Goal: Find specific page/section: Find specific page/section

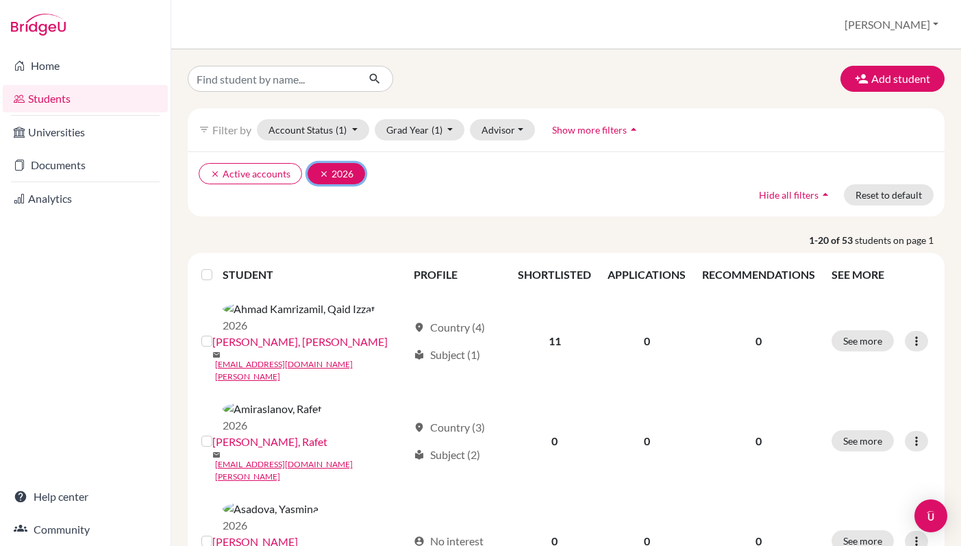
click at [319, 180] on button "clear 2026" at bounding box center [337, 173] width 58 height 21
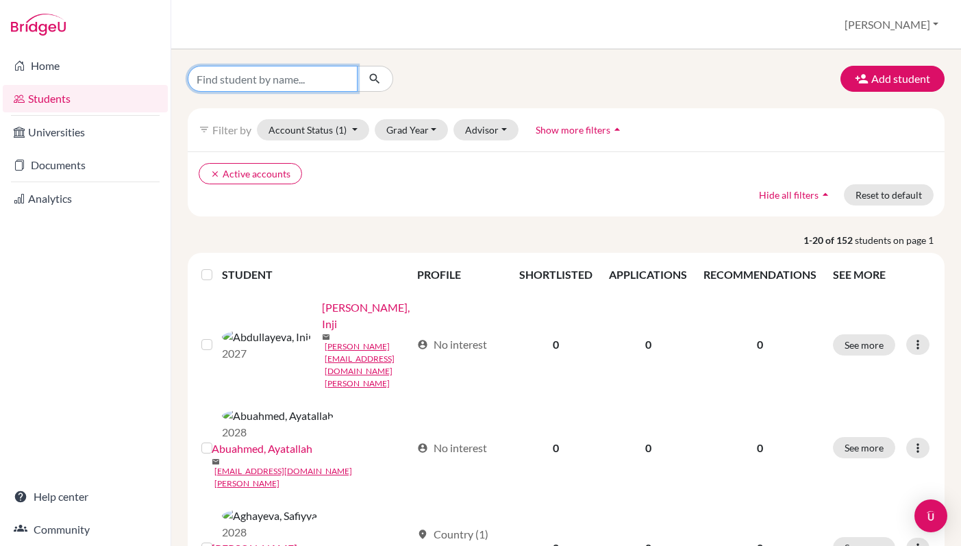
click at [296, 83] on input "Find student by name..." at bounding box center [273, 79] width 170 height 26
click at [437, 177] on ul "clear Active accounts" at bounding box center [475, 173] width 552 height 21
click at [419, 133] on button "Grad Year" at bounding box center [412, 129] width 74 height 21
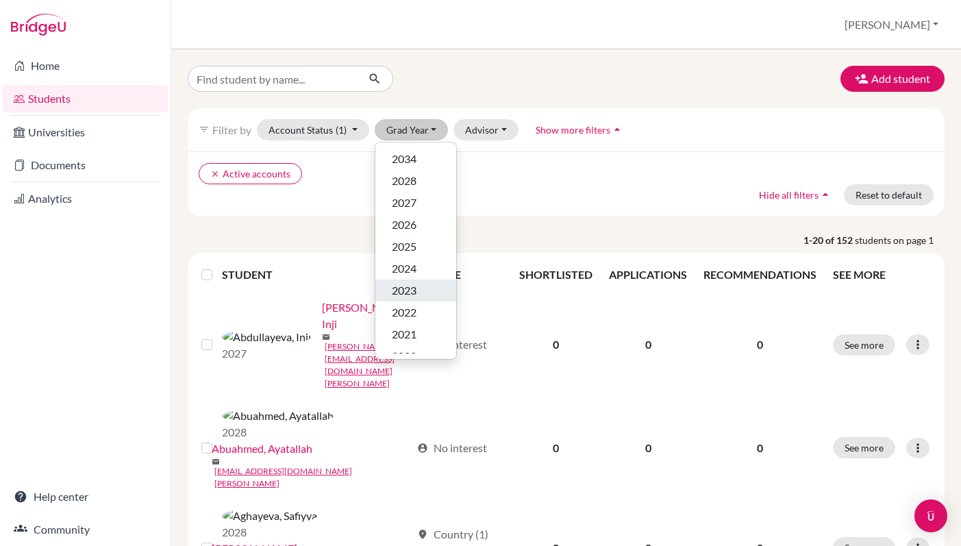
click at [410, 288] on span "2023" at bounding box center [404, 290] width 25 height 16
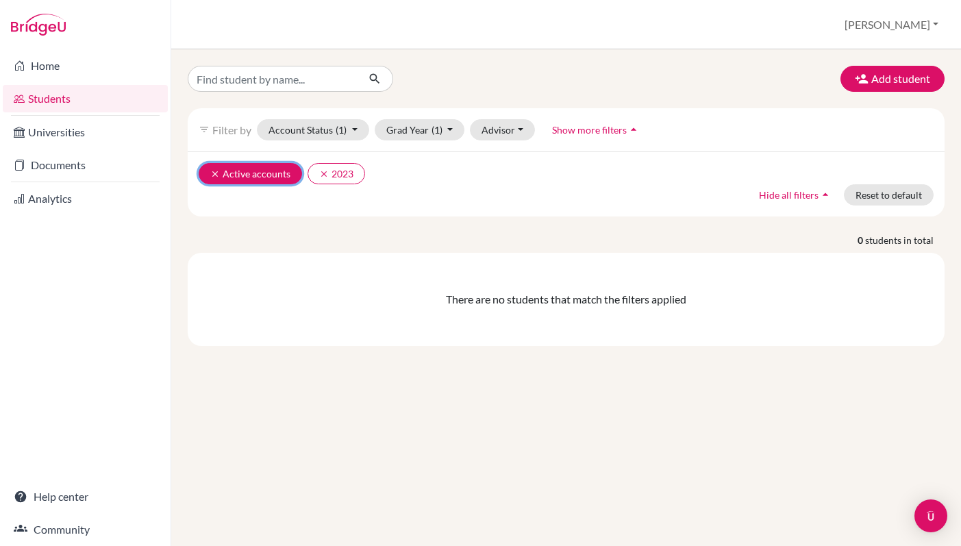
click at [213, 174] on icon "clear" at bounding box center [215, 174] width 10 height 10
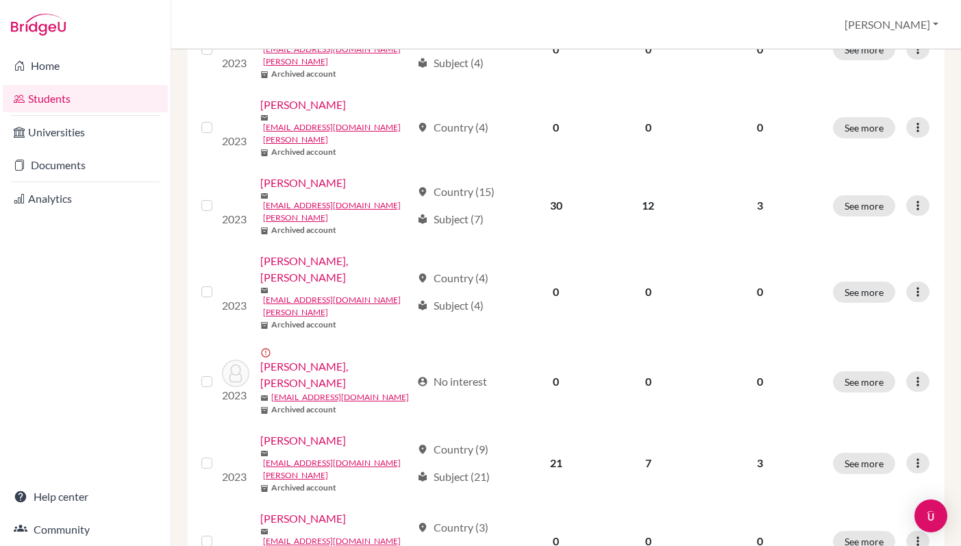
scroll to position [473, 0]
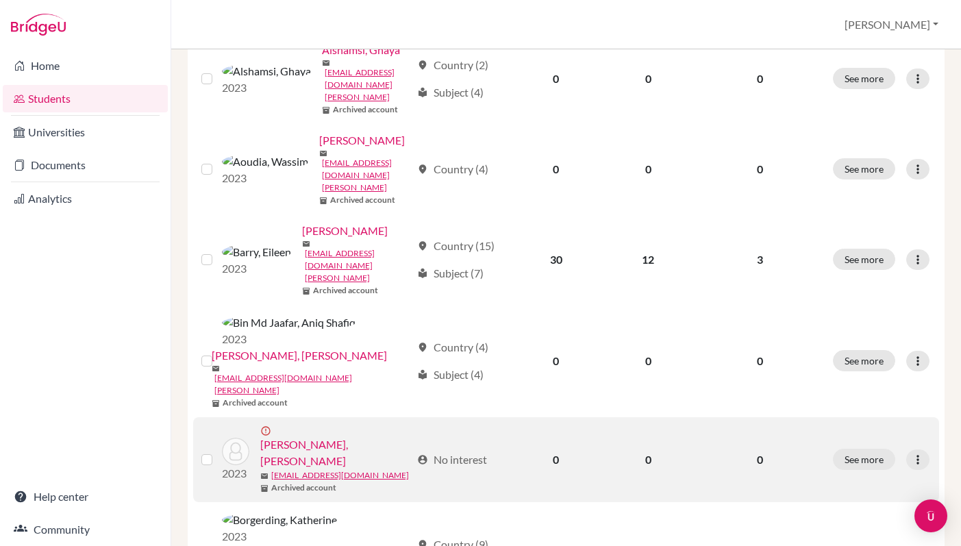
click at [331, 436] on link "[PERSON_NAME], [PERSON_NAME]" at bounding box center [335, 452] width 151 height 33
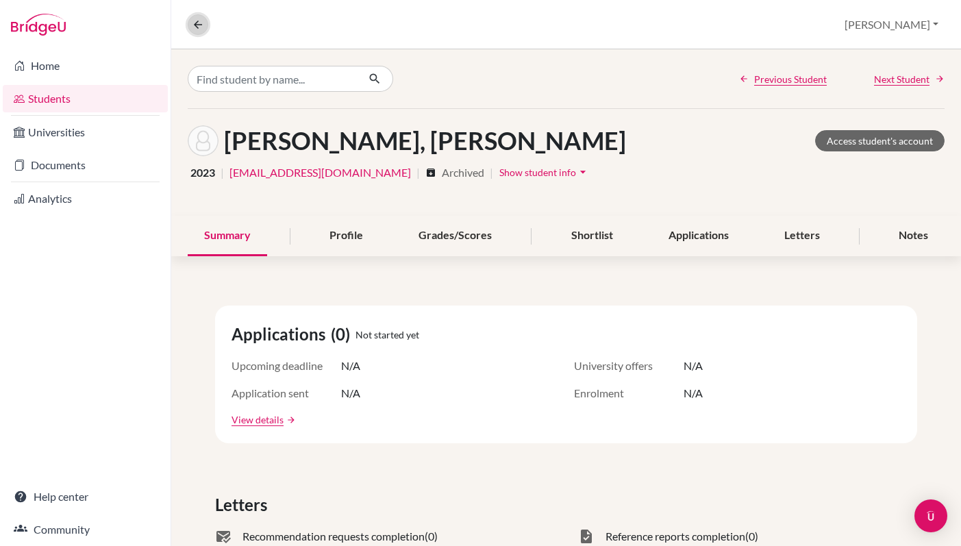
click at [199, 27] on icon at bounding box center [198, 24] width 12 height 12
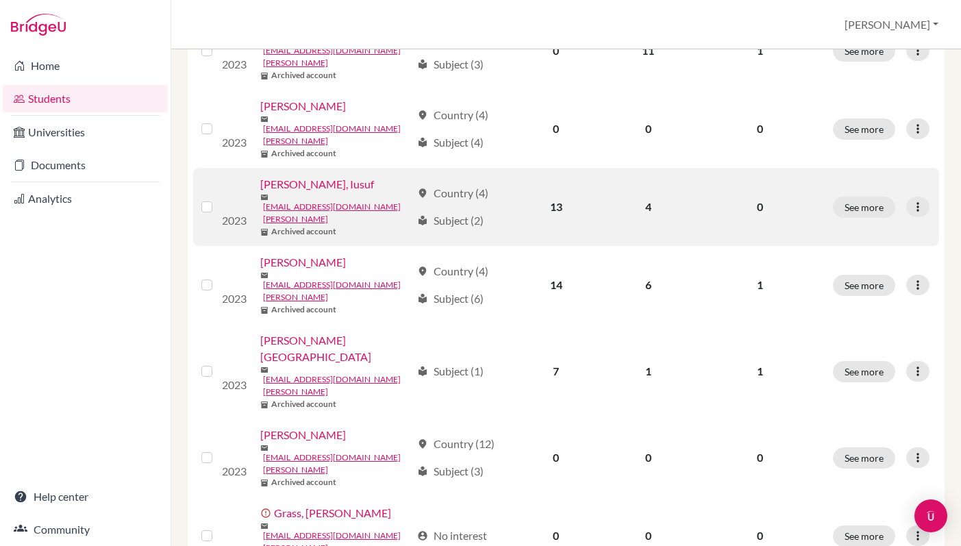
scroll to position [1059, 0]
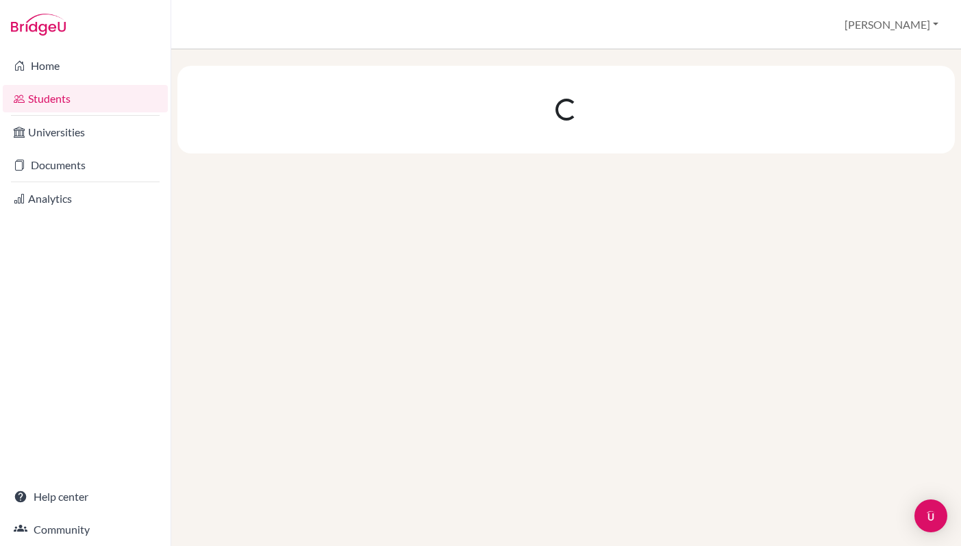
scroll to position [0, 0]
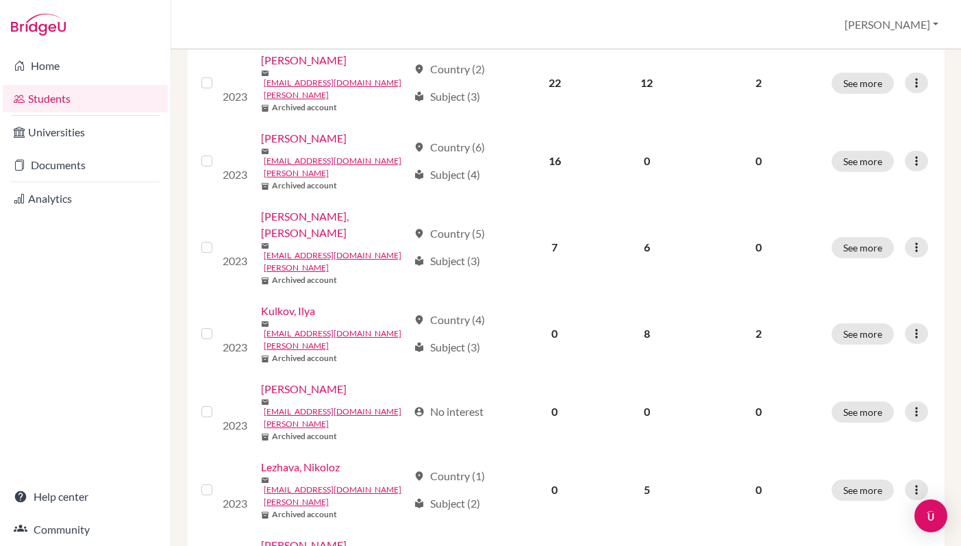
scroll to position [1043, 0]
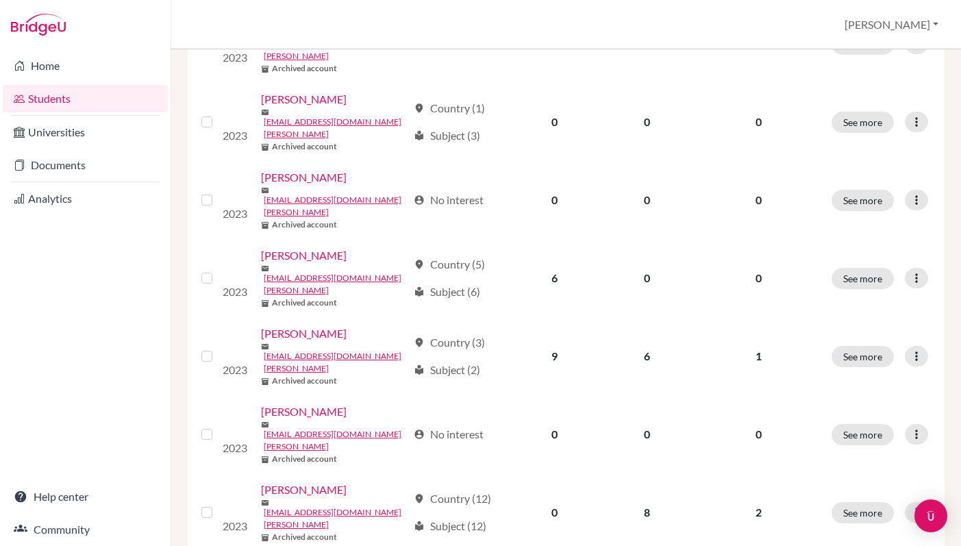
scroll to position [1065, 0]
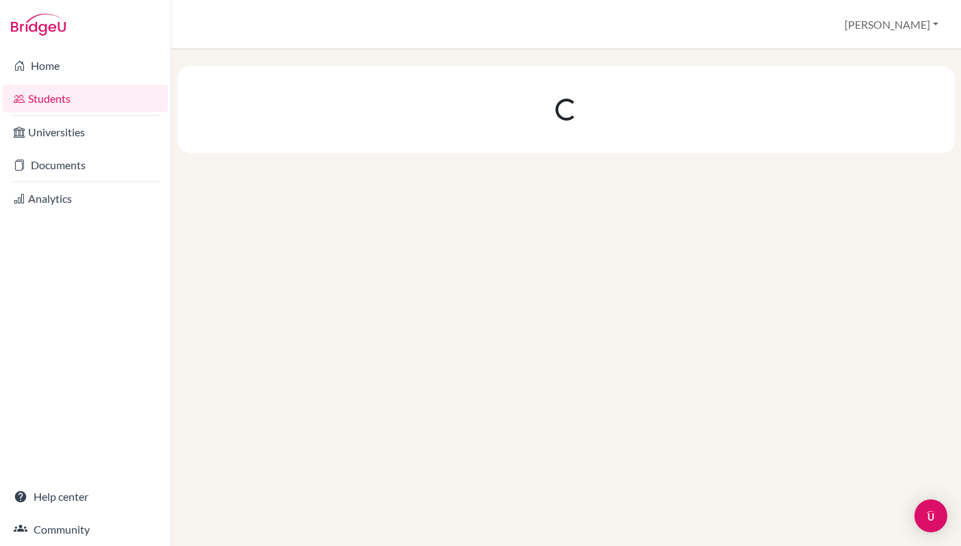
scroll to position [0, 0]
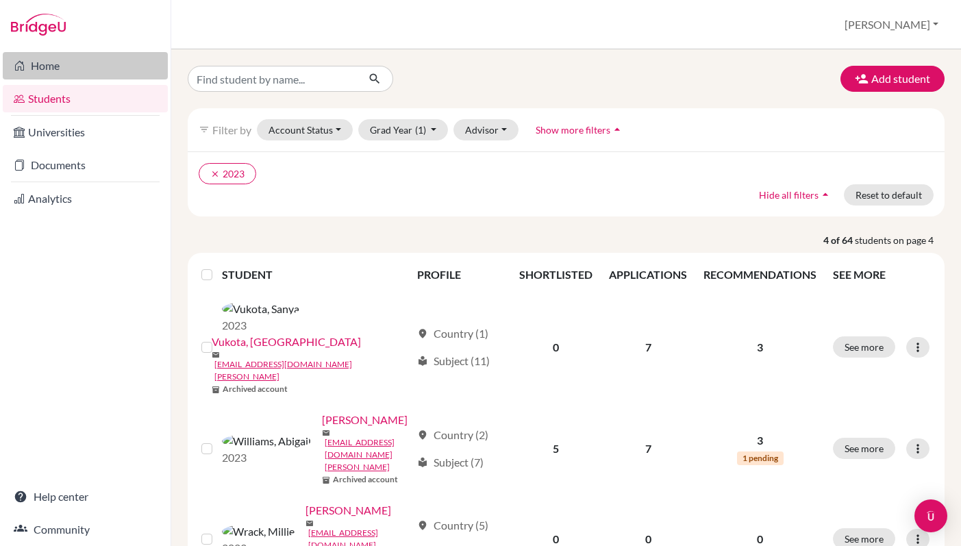
click at [84, 70] on link "Home" at bounding box center [85, 65] width 165 height 27
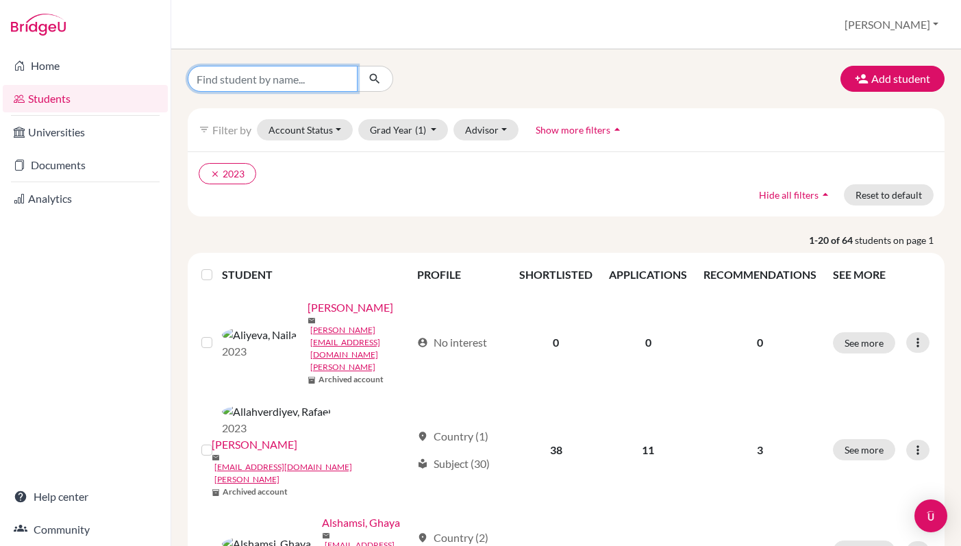
click at [322, 81] on input "Find student by name..." at bounding box center [273, 79] width 170 height 26
type input "Alexander"
click at [380, 80] on icon "submit" at bounding box center [375, 79] width 14 height 14
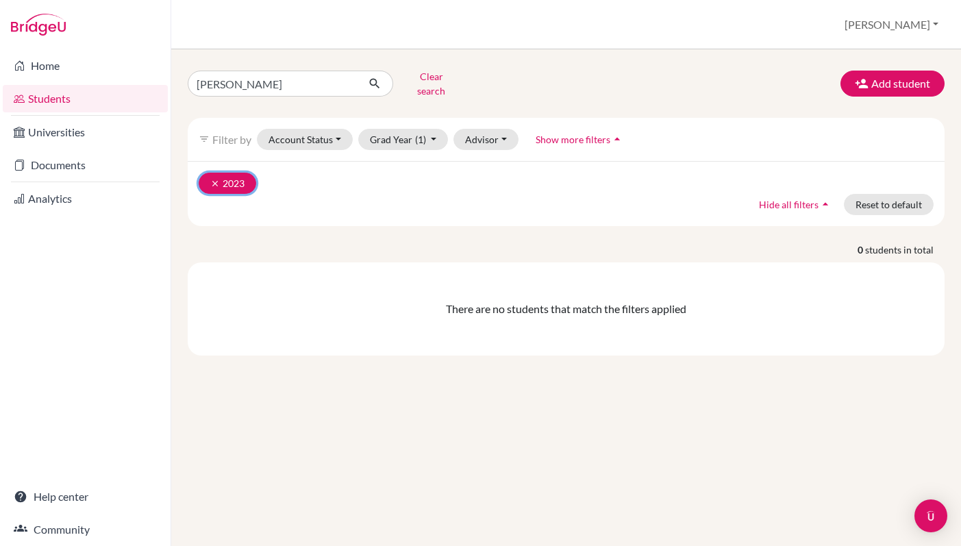
click at [210, 179] on icon "clear" at bounding box center [215, 184] width 10 height 10
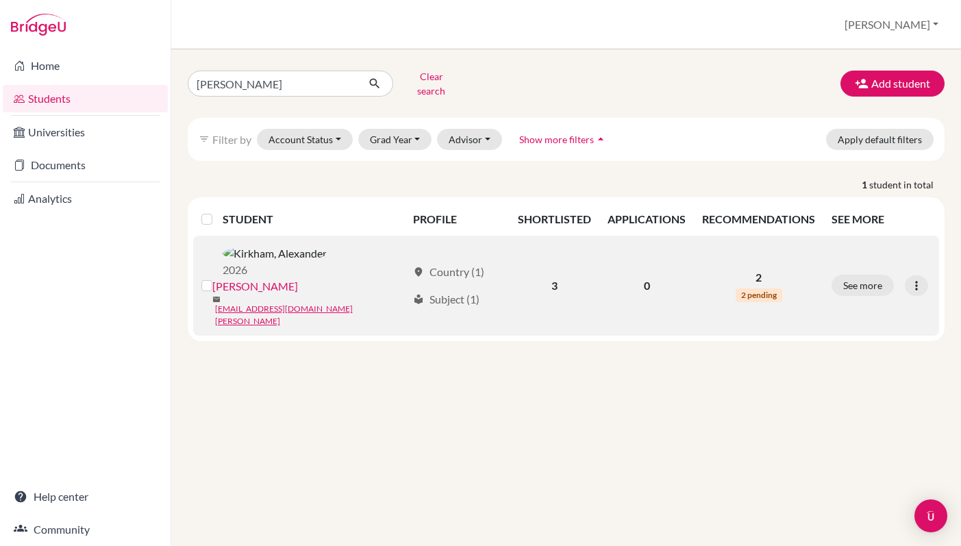
click at [298, 278] on link "Kirkham, Alexander" at bounding box center [255, 286] width 86 height 16
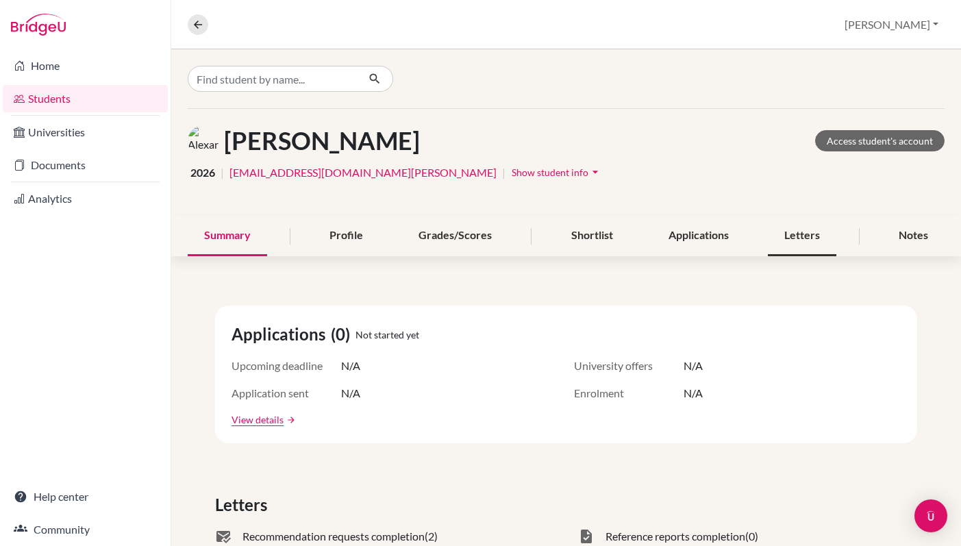
click at [783, 239] on div "Letters" at bounding box center [802, 236] width 69 height 40
